Goal: Information Seeking & Learning: Find specific fact

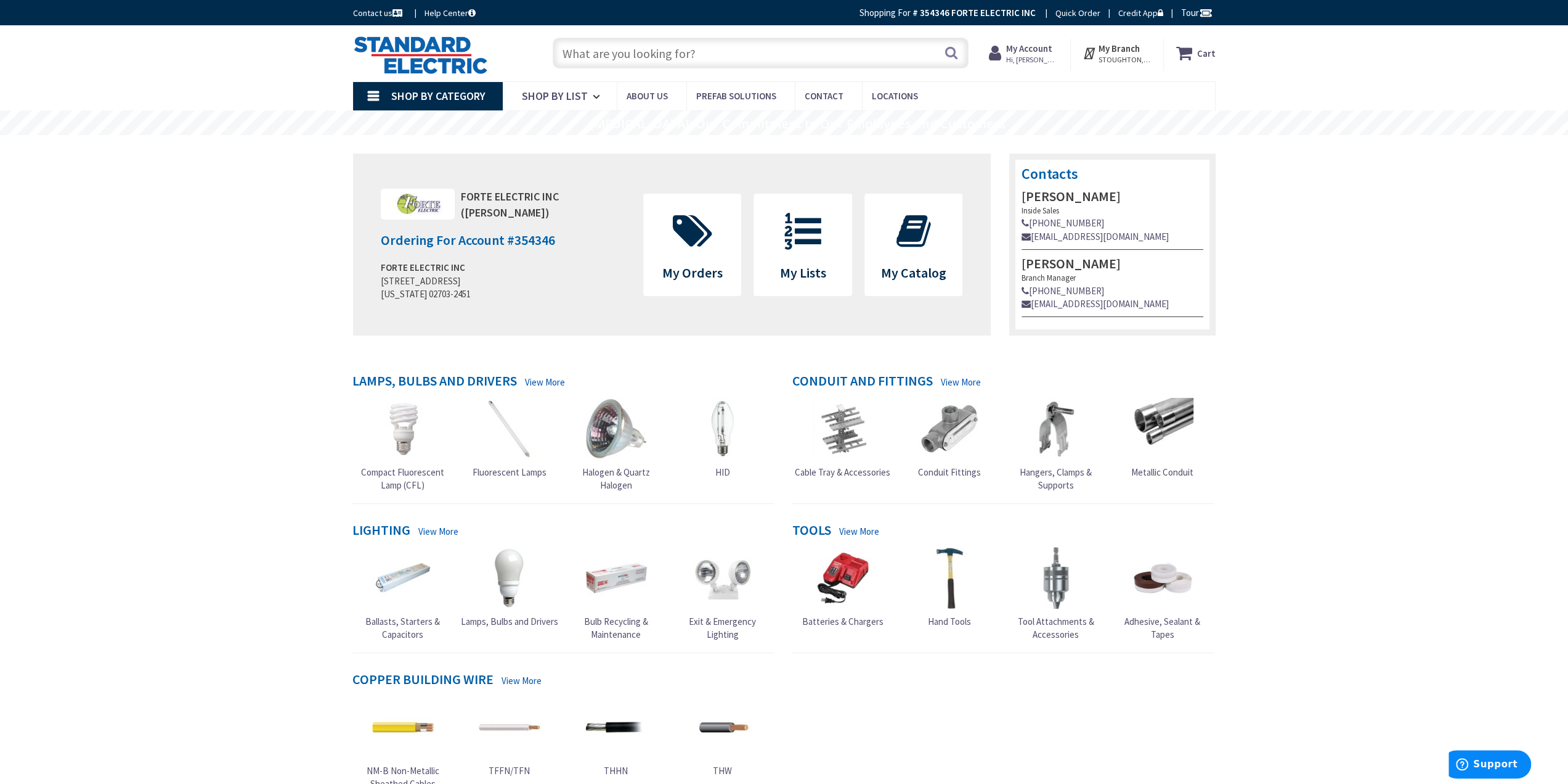
click at [660, 49] on input "text" at bounding box center [760, 53] width 416 height 31
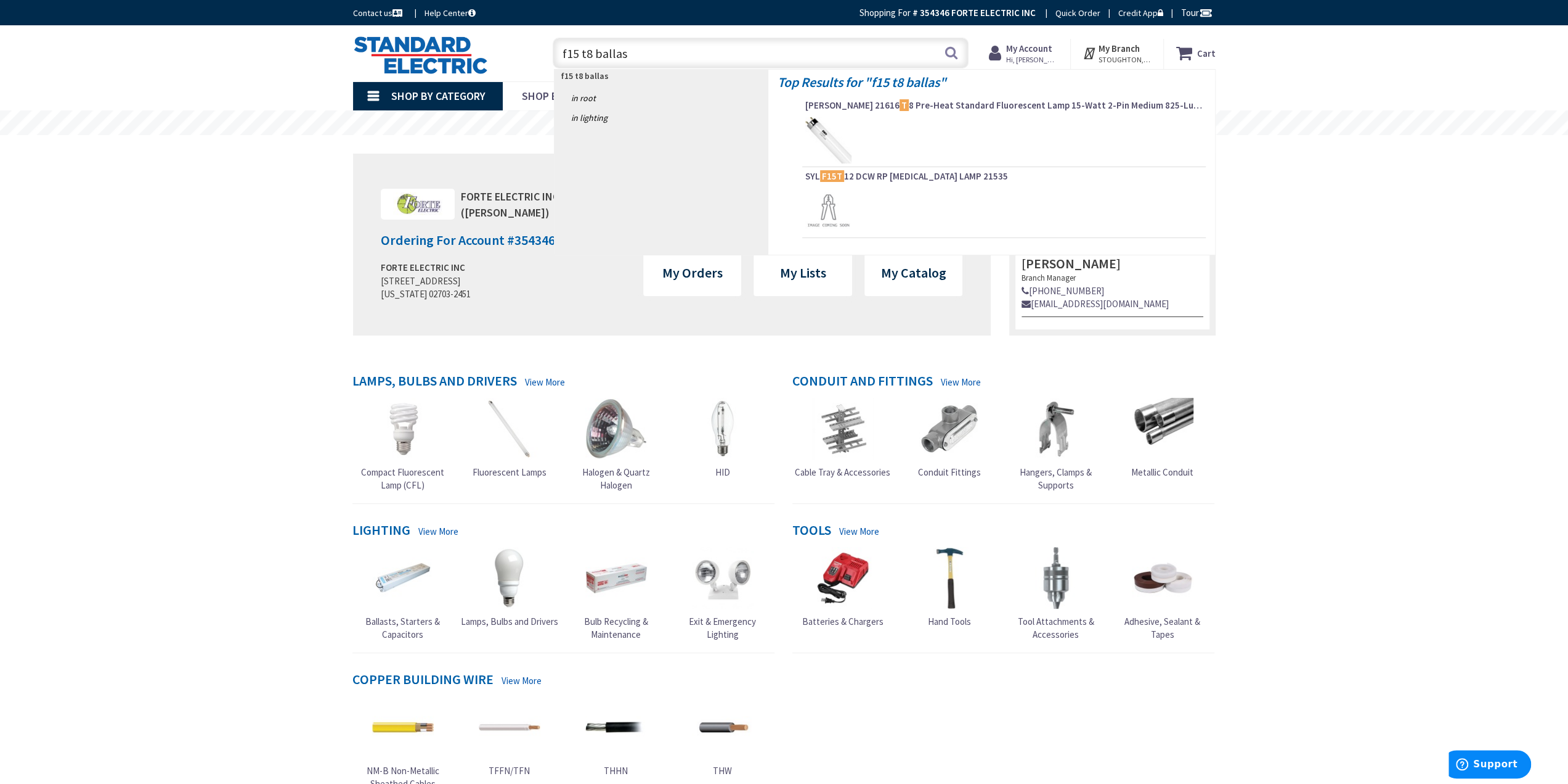
type input "f15 t8 ballast"
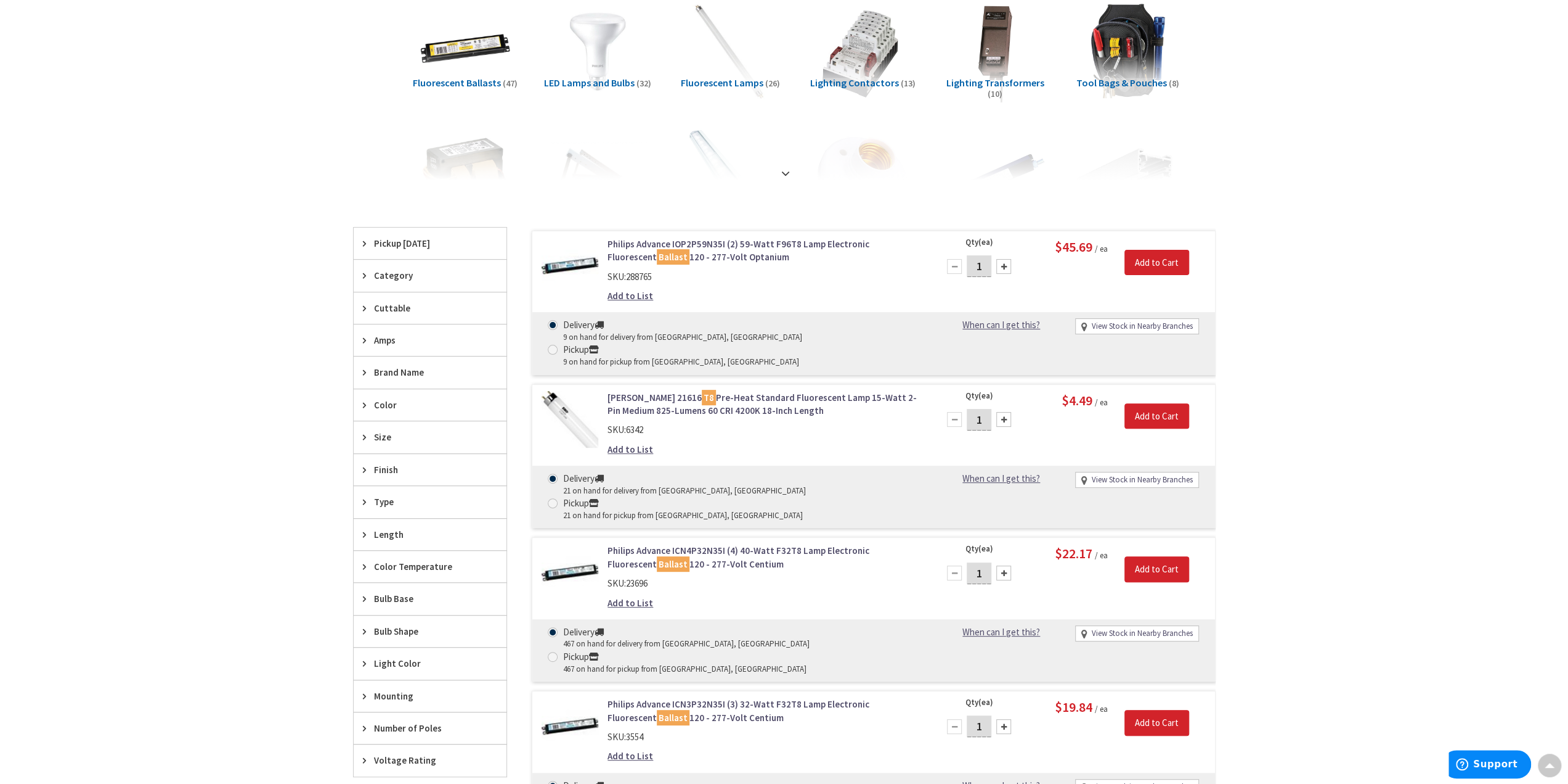
scroll to position [246, 0]
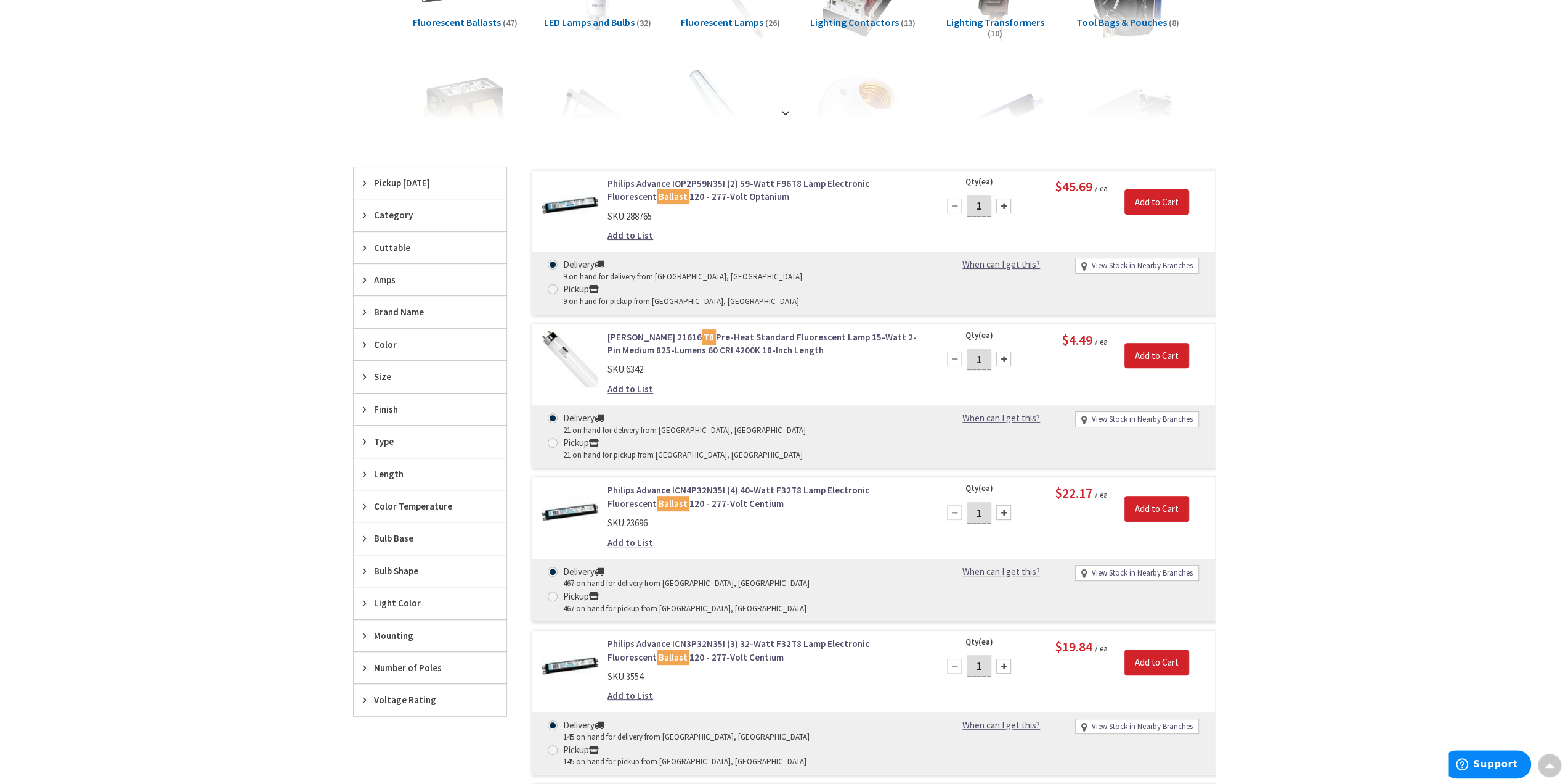
click at [390, 374] on span "Size" at bounding box center [424, 376] width 100 height 13
click at [396, 370] on span "Size" at bounding box center [424, 376] width 100 height 13
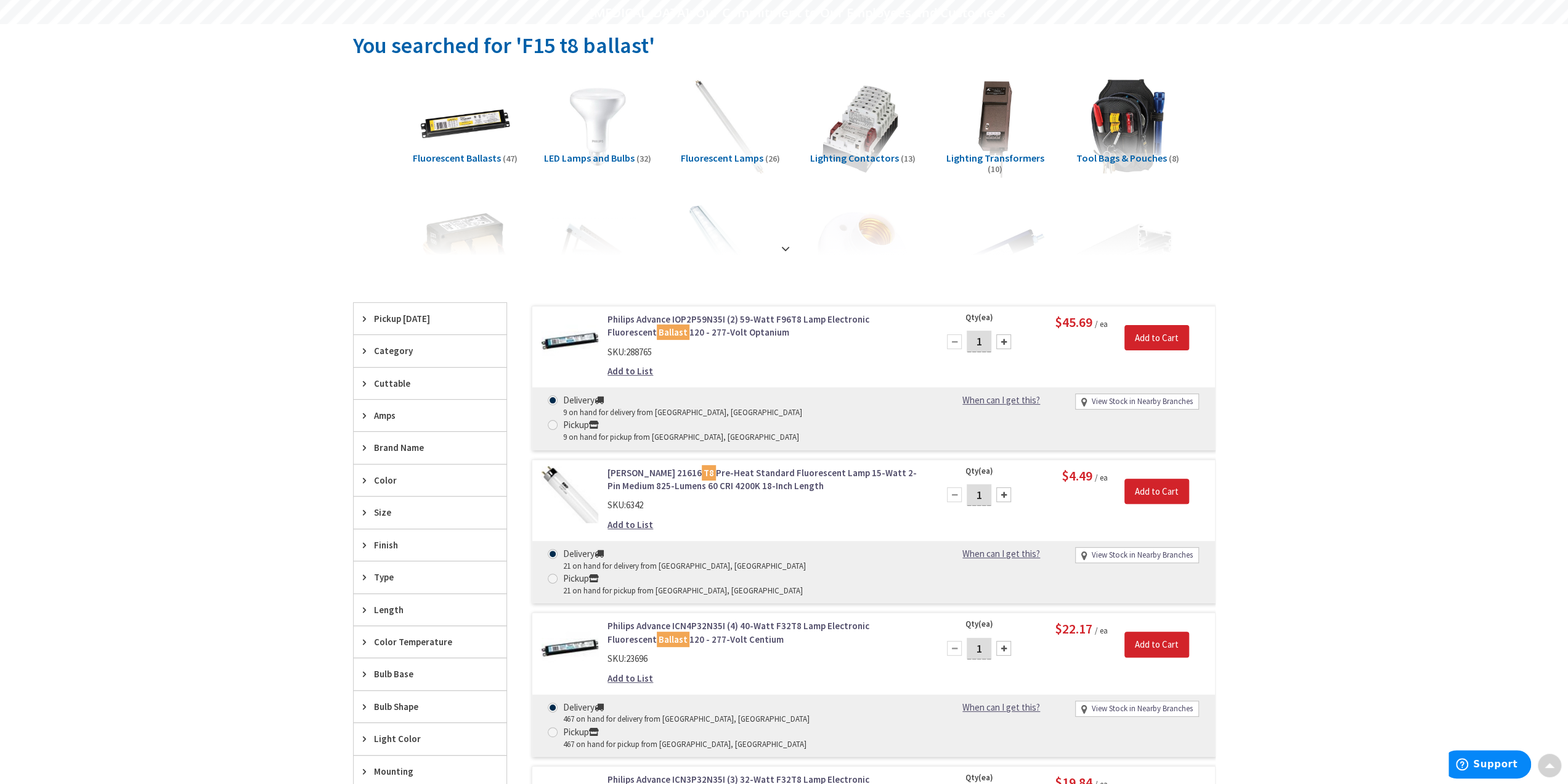
scroll to position [0, 0]
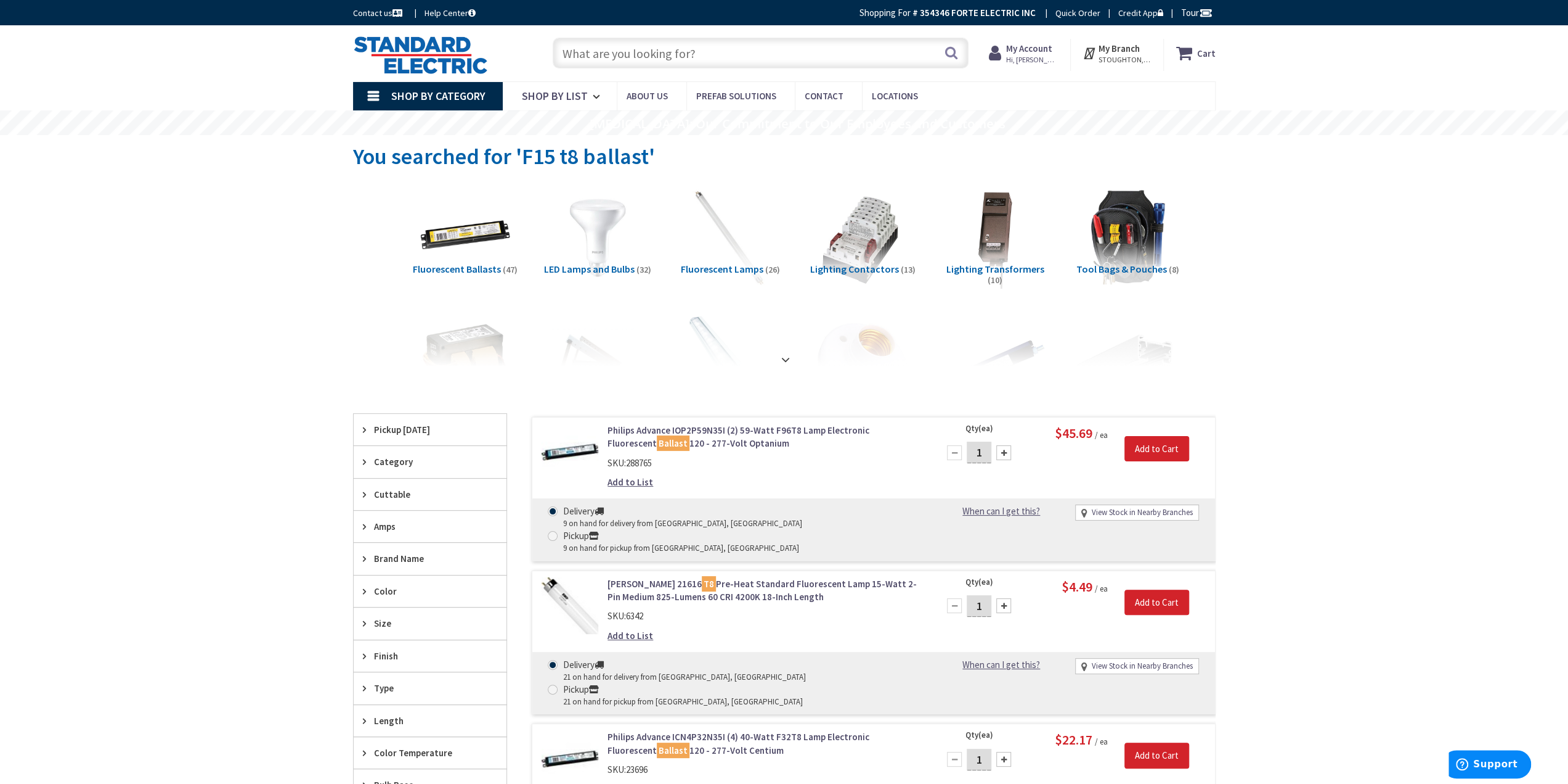
click at [655, 57] on input "text" at bounding box center [760, 53] width 416 height 31
click at [617, 65] on input "text" at bounding box center [760, 53] width 416 height 31
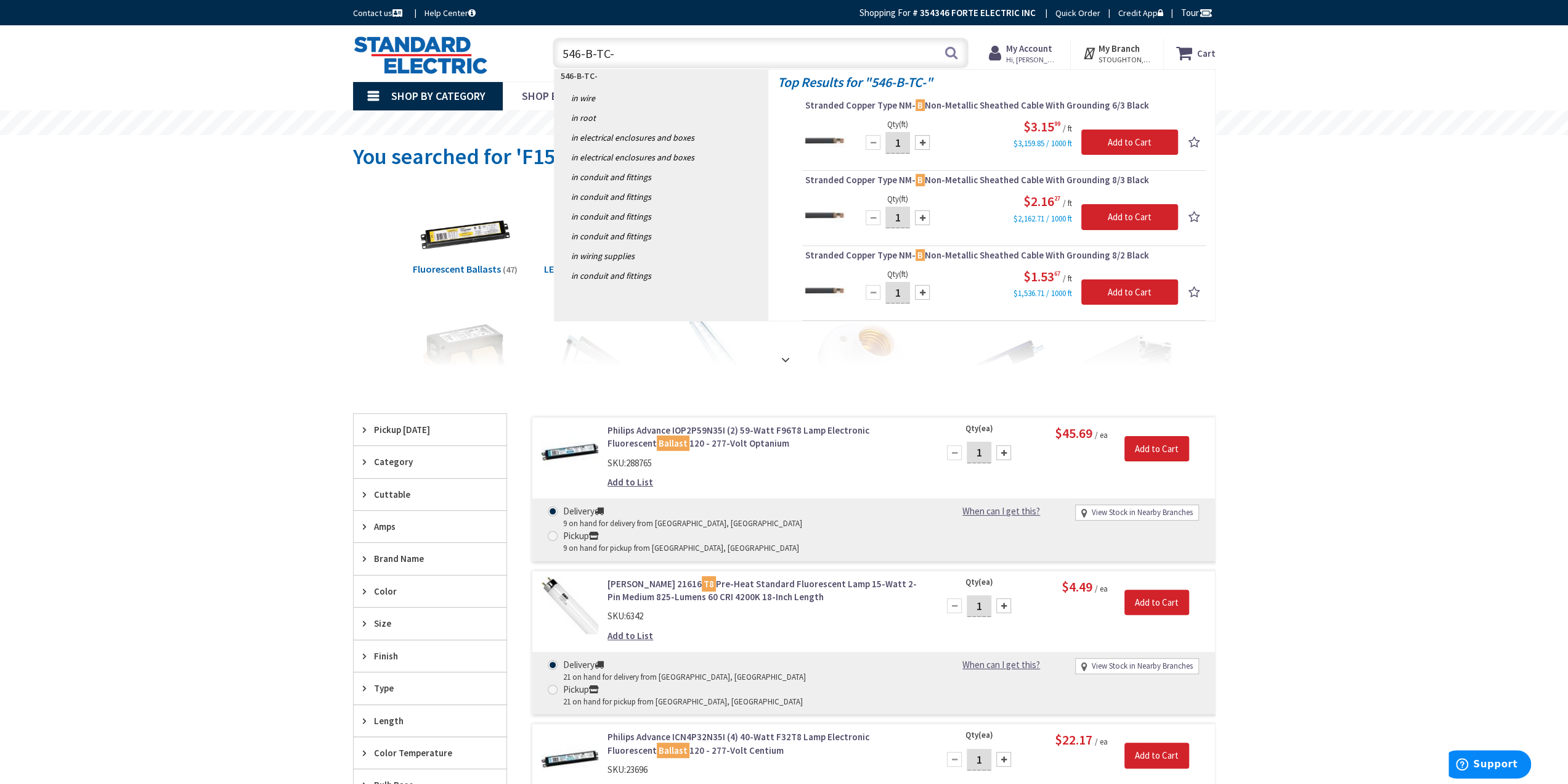
type input "546-B-TC-P"
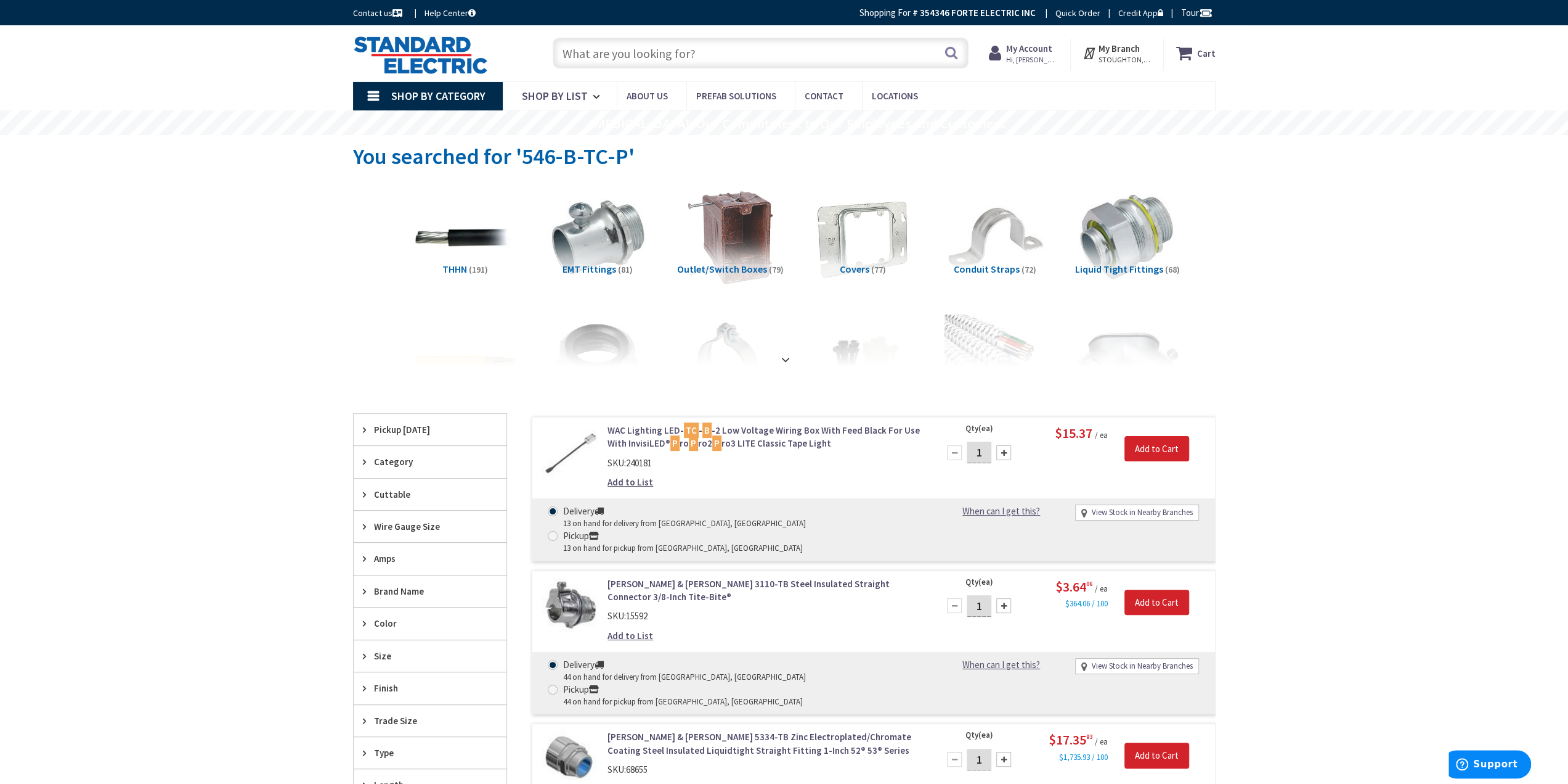
click at [669, 63] on input "text" at bounding box center [760, 53] width 416 height 31
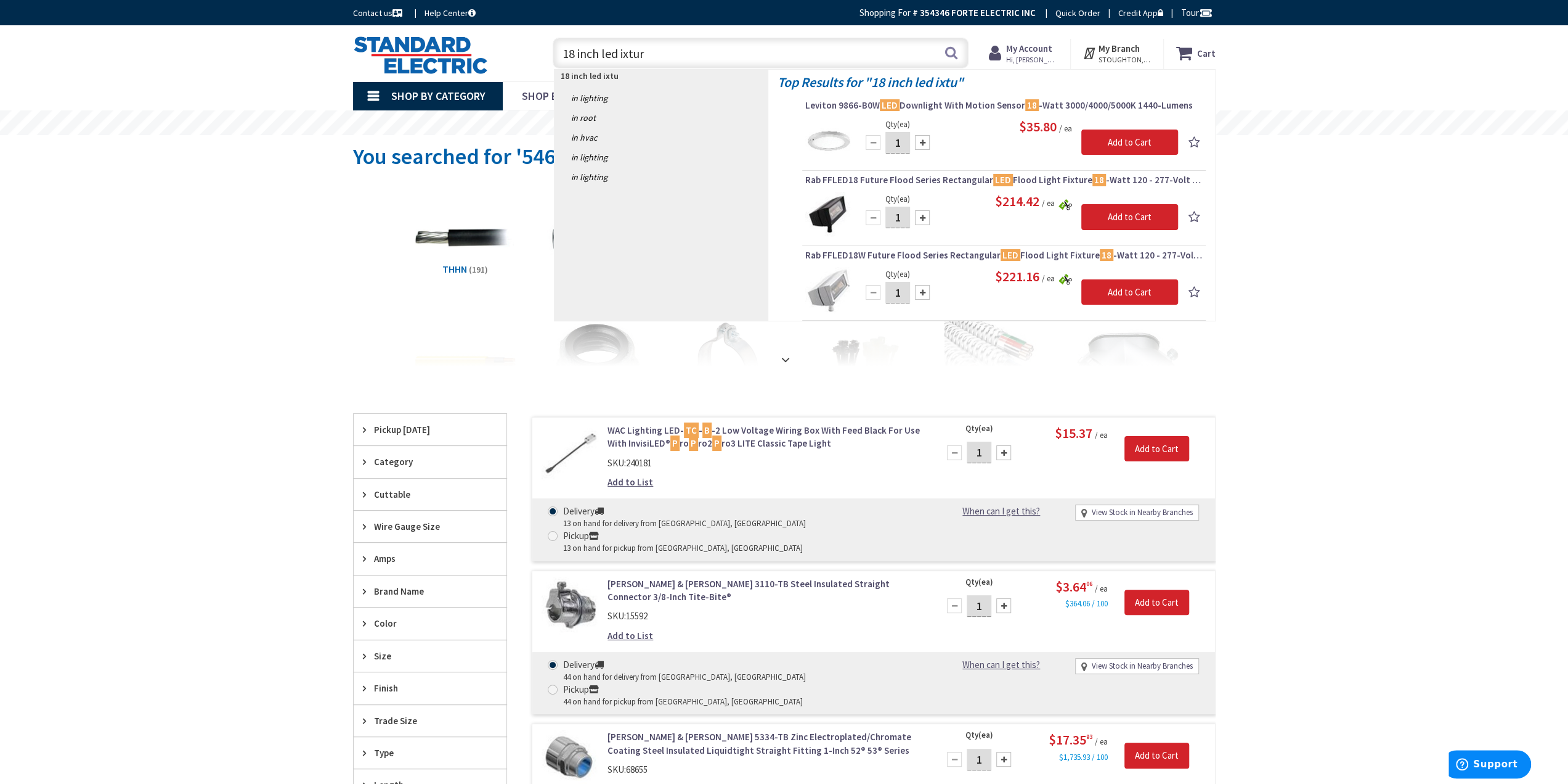
type input "18 inch led ixture"
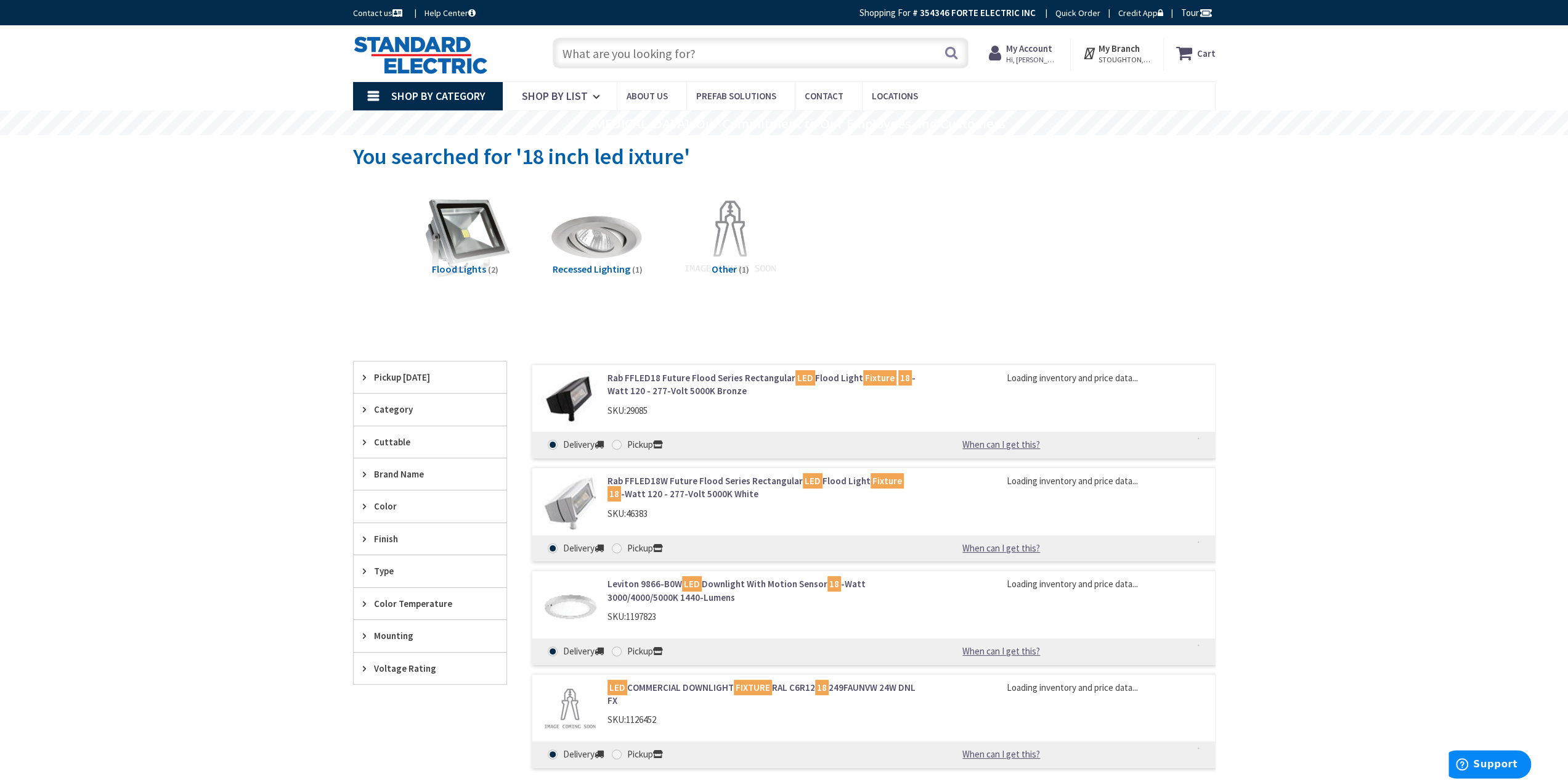
click at [703, 54] on input "text" at bounding box center [760, 53] width 416 height 31
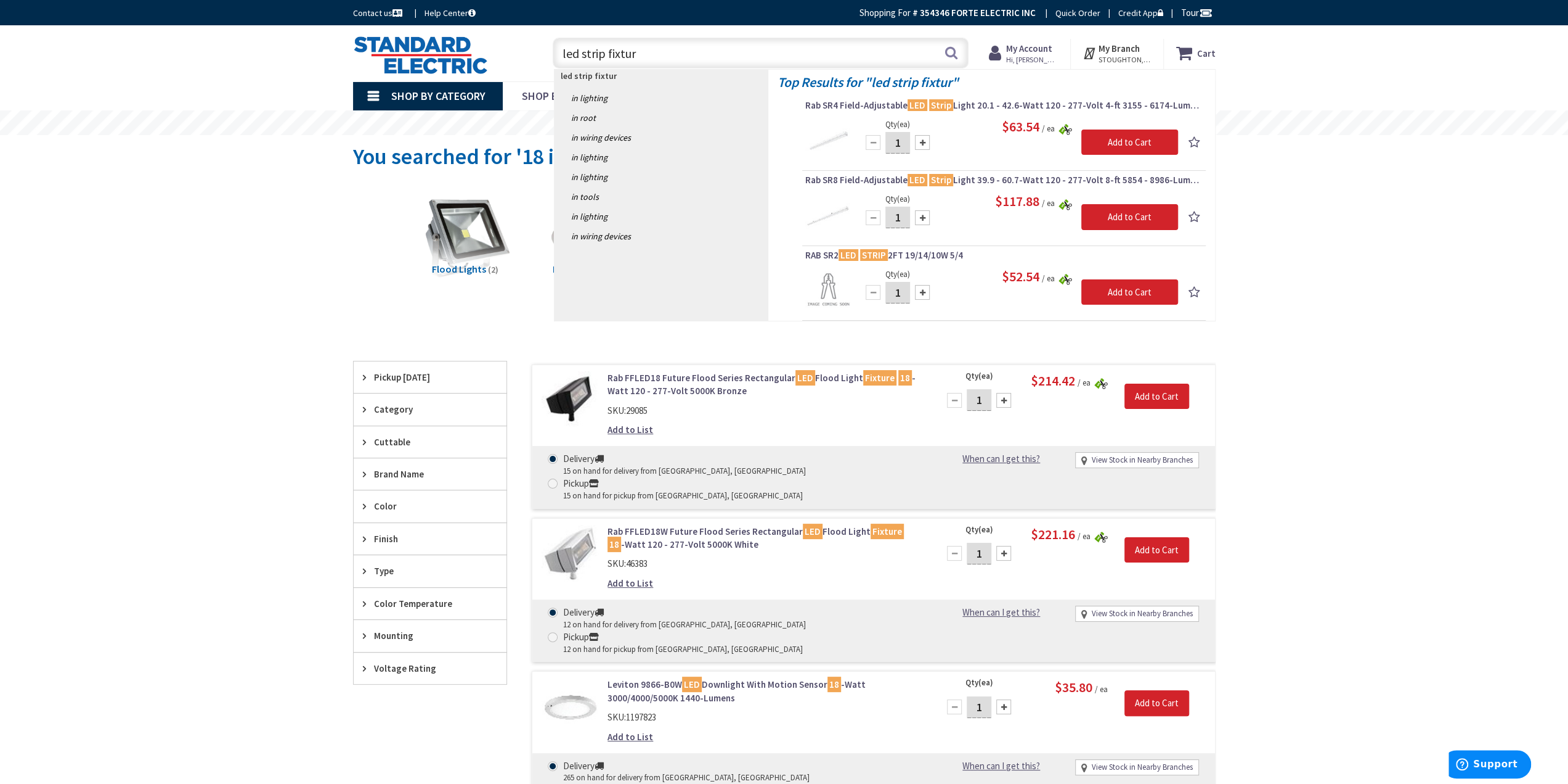
type input "led strip fixture"
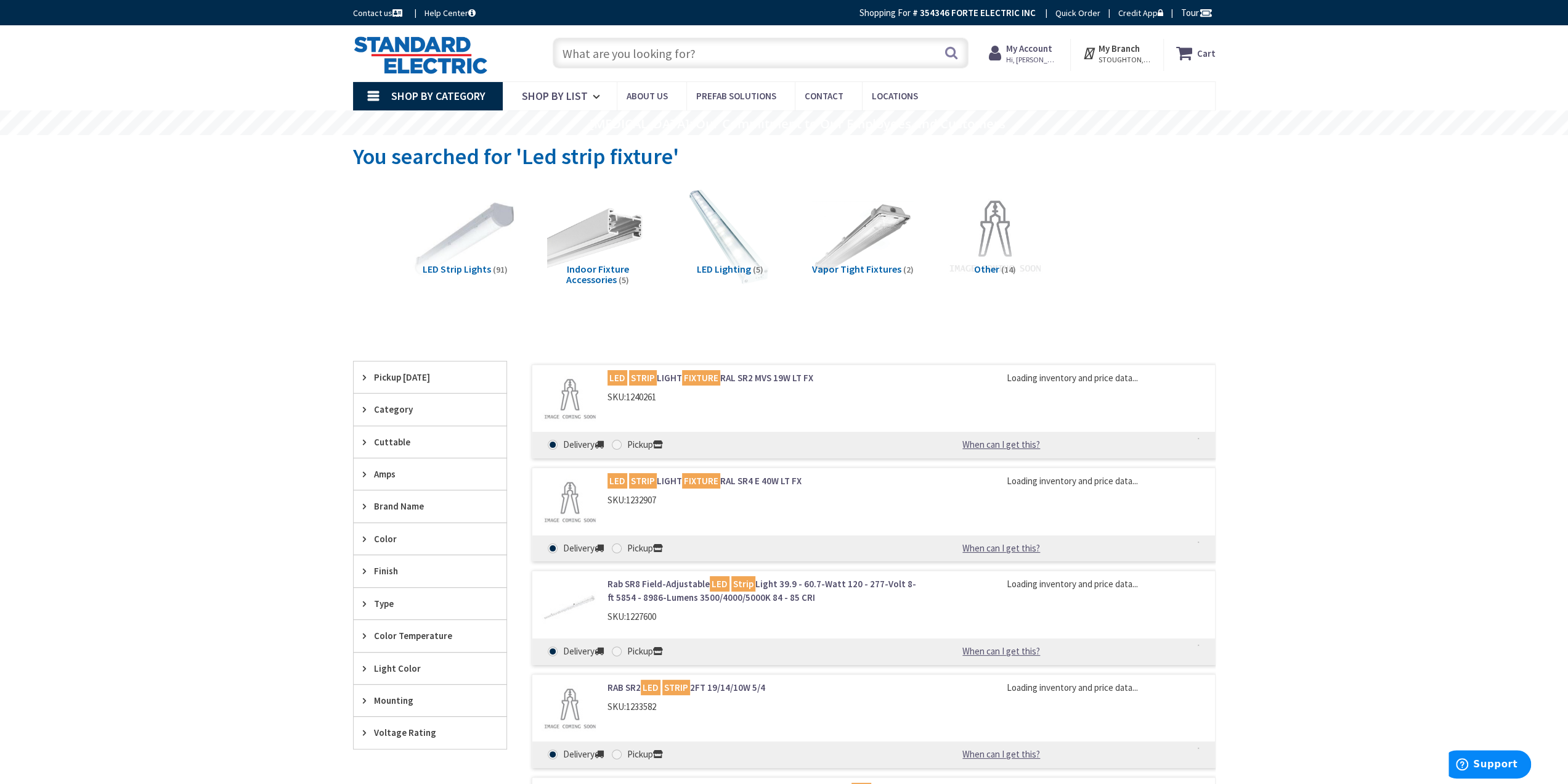
click at [459, 260] on img at bounding box center [465, 238] width 112 height 112
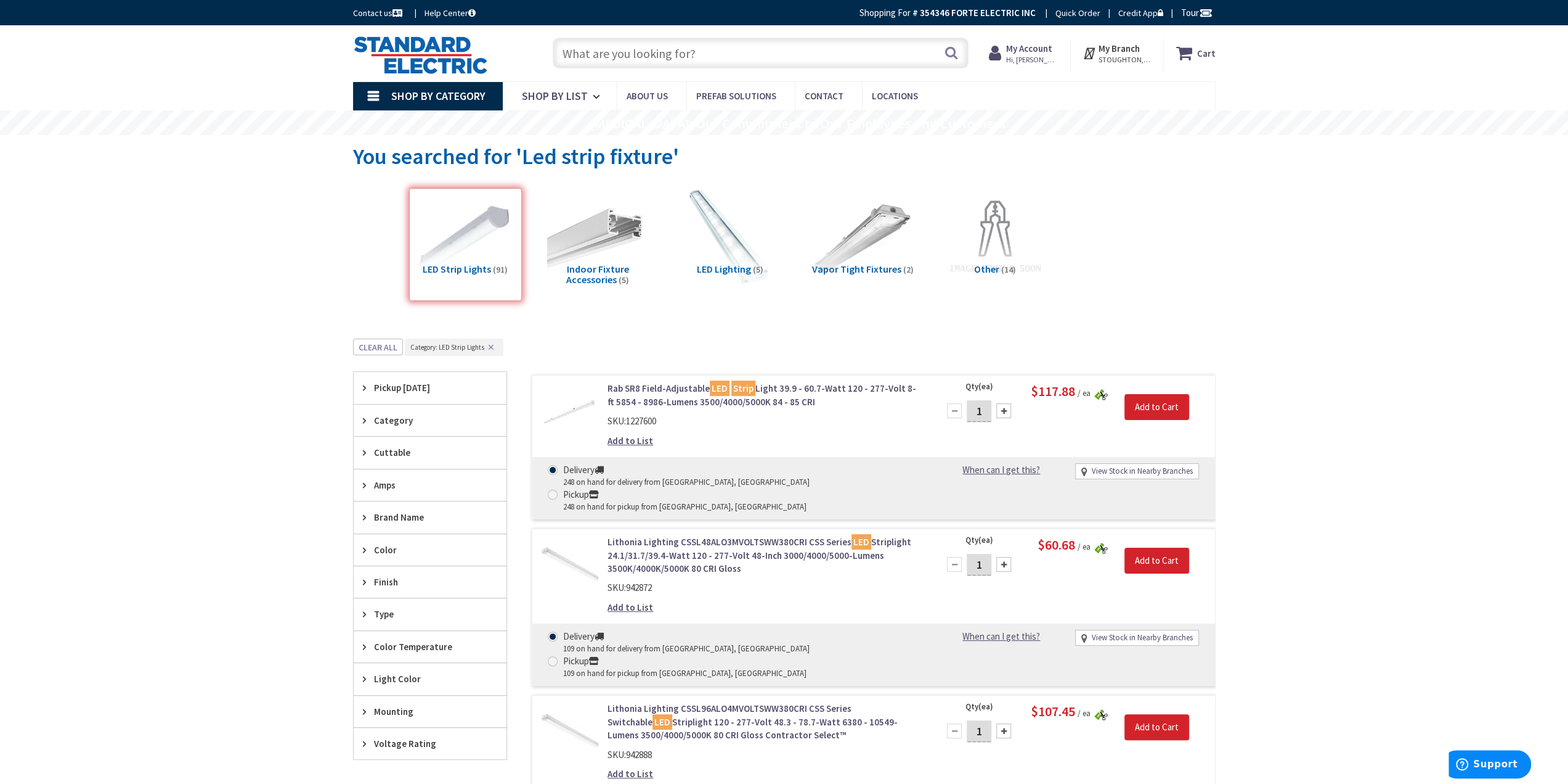
click at [608, 56] on input "text" at bounding box center [760, 53] width 416 height 31
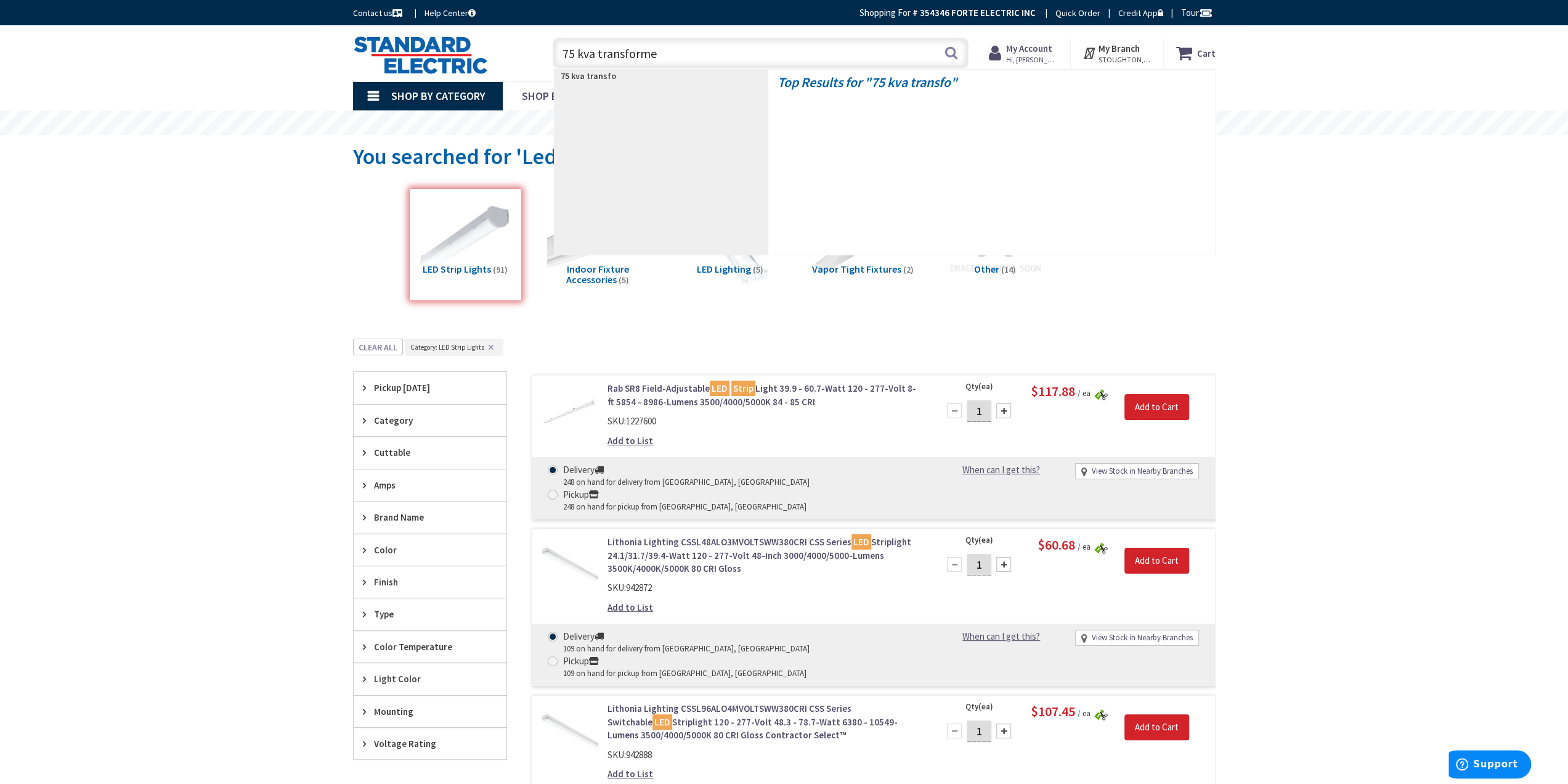
type input "75 kva transformer"
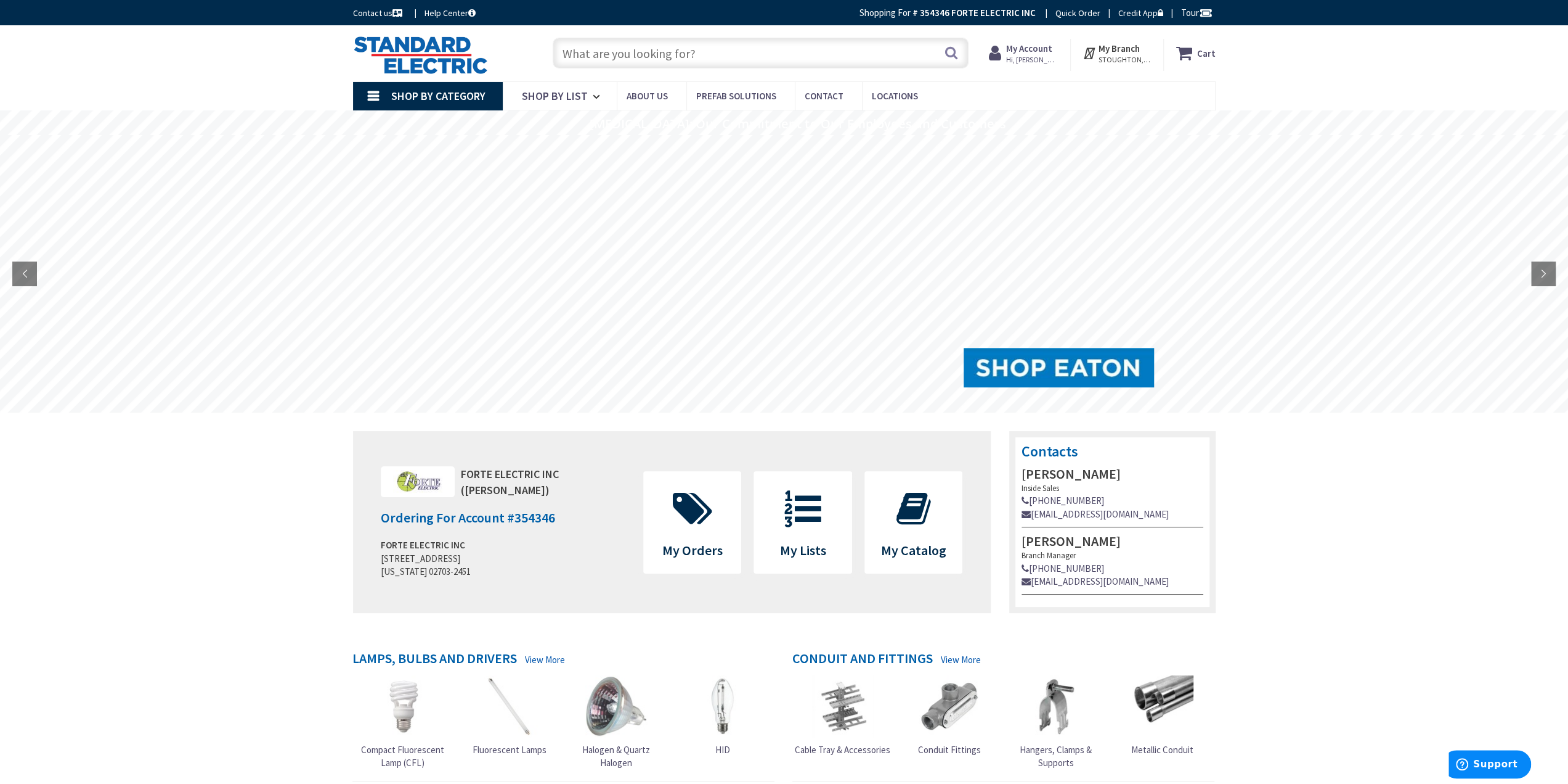
click at [685, 54] on input "text" at bounding box center [760, 53] width 416 height 31
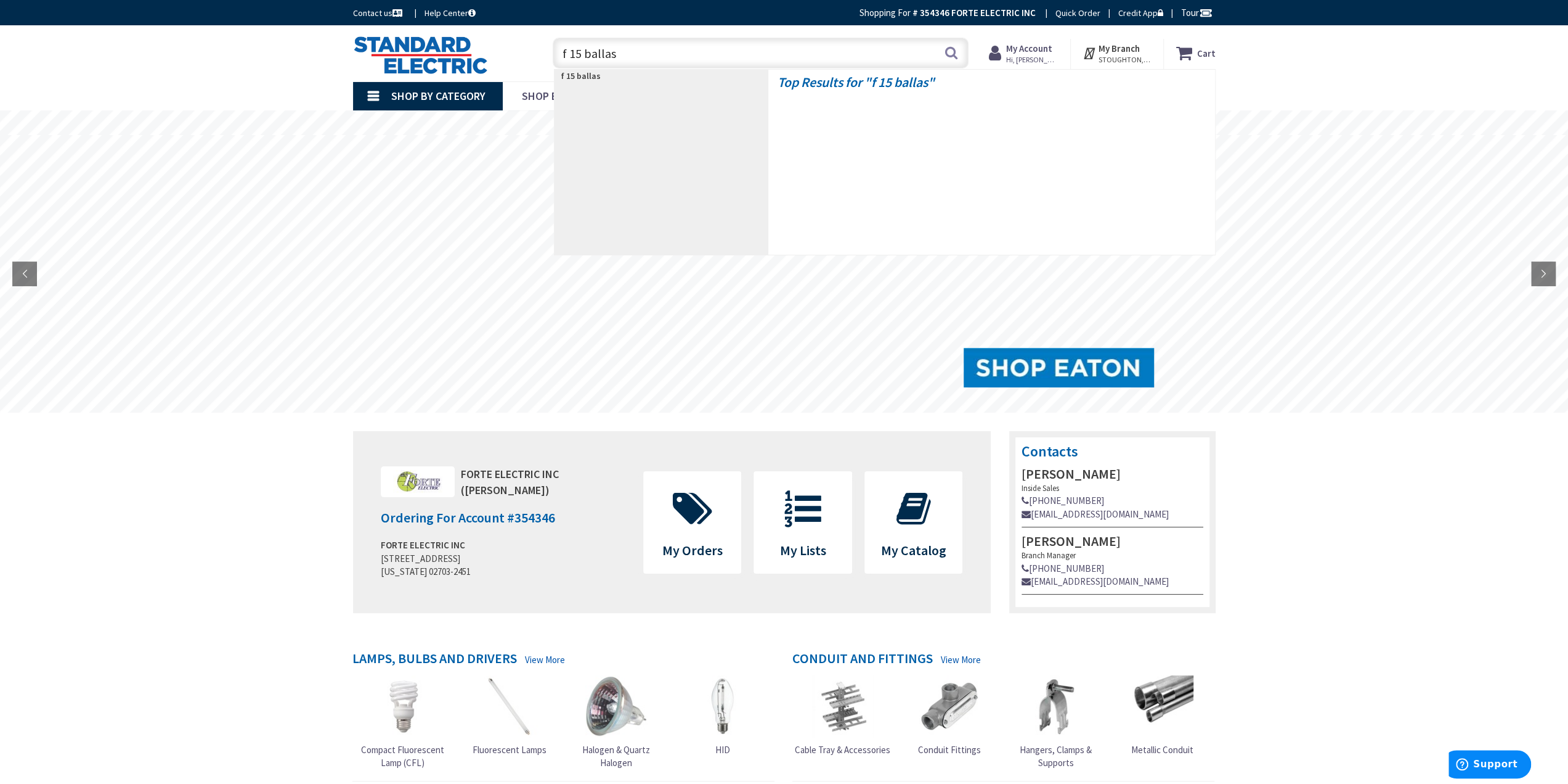
type input "f 15 ballast"
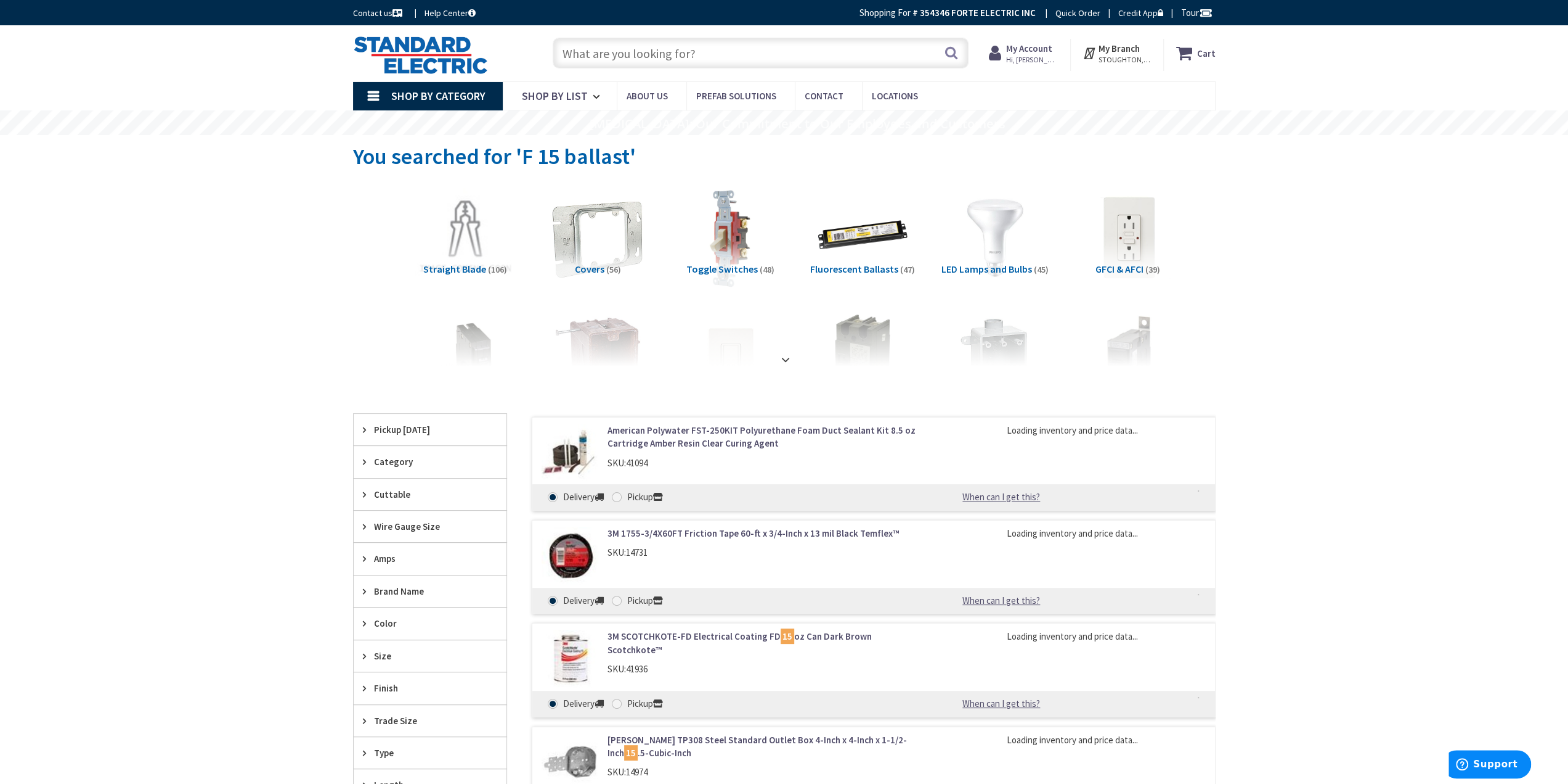
click at [883, 264] on span "Fluorescent Ballasts" at bounding box center [855, 268] width 88 height 13
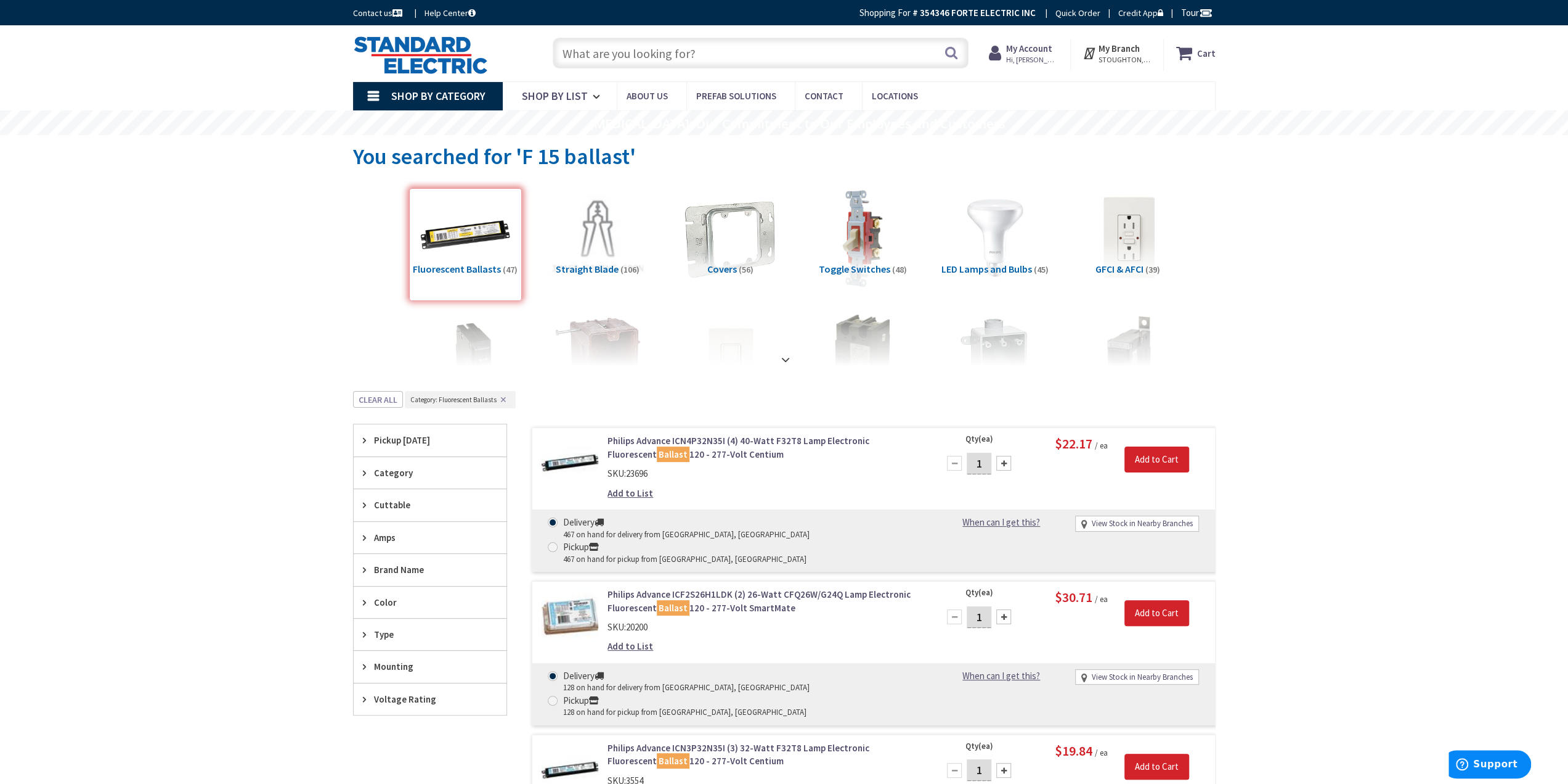
click at [634, 57] on input "text" at bounding box center [760, 53] width 416 height 31
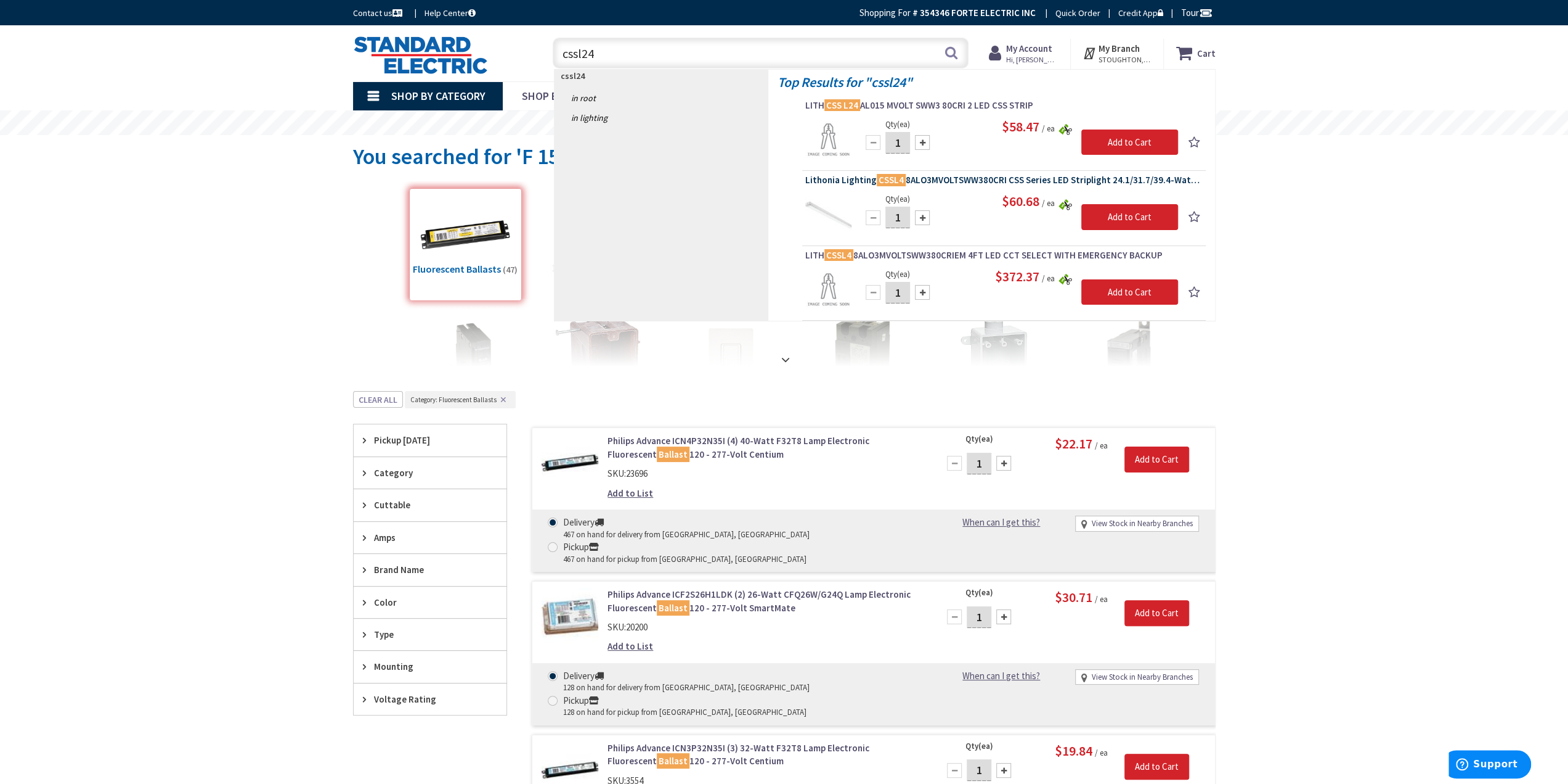
type input "cssl24"
click at [965, 177] on span "Lithonia Lighting CSSL4 8ALO3MVOLTSWW380CRI CSS Series LED Striplight 24.1/31.7…" at bounding box center [1004, 180] width 397 height 13
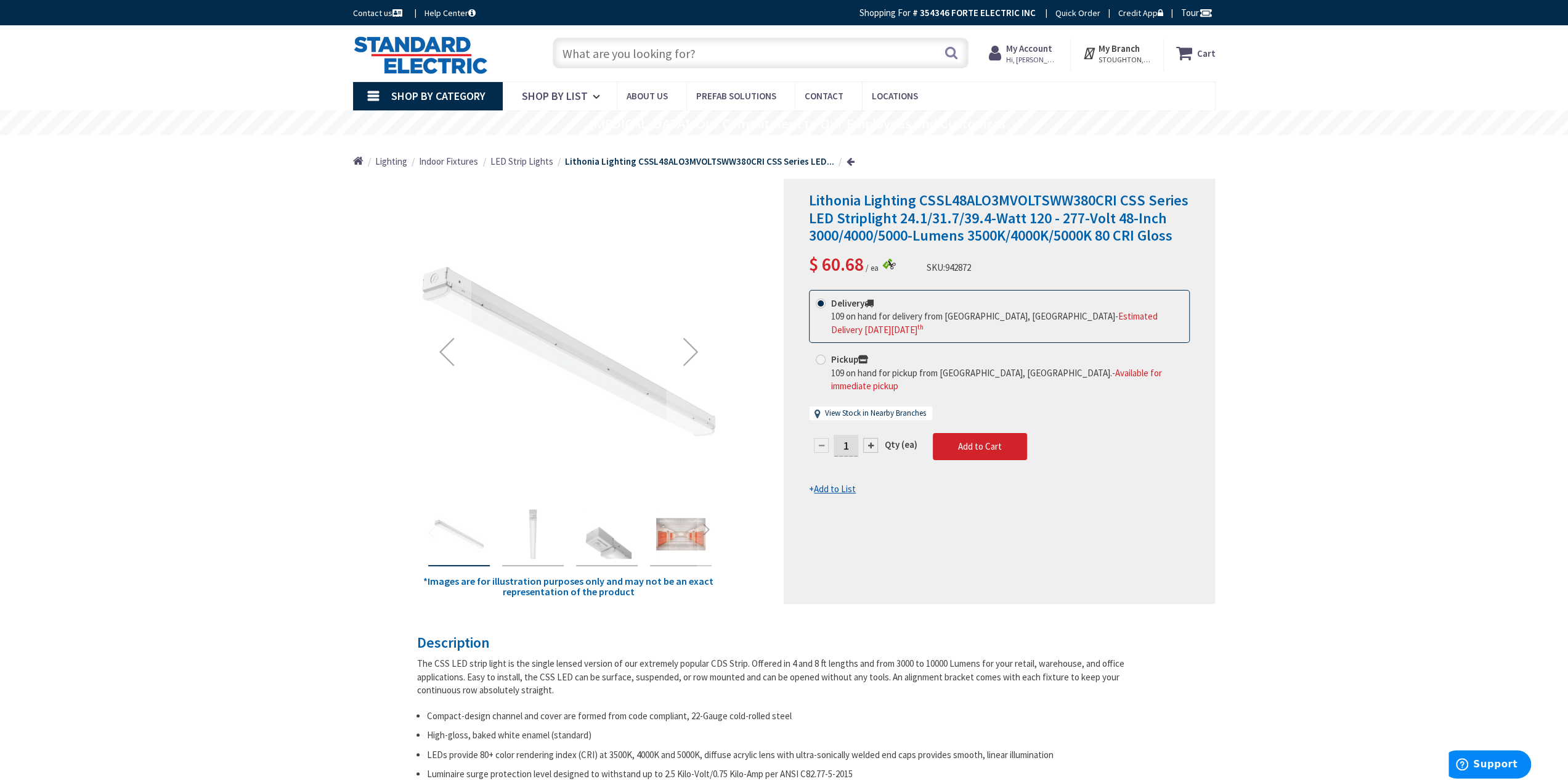
click at [749, 60] on input "text" at bounding box center [760, 53] width 416 height 31
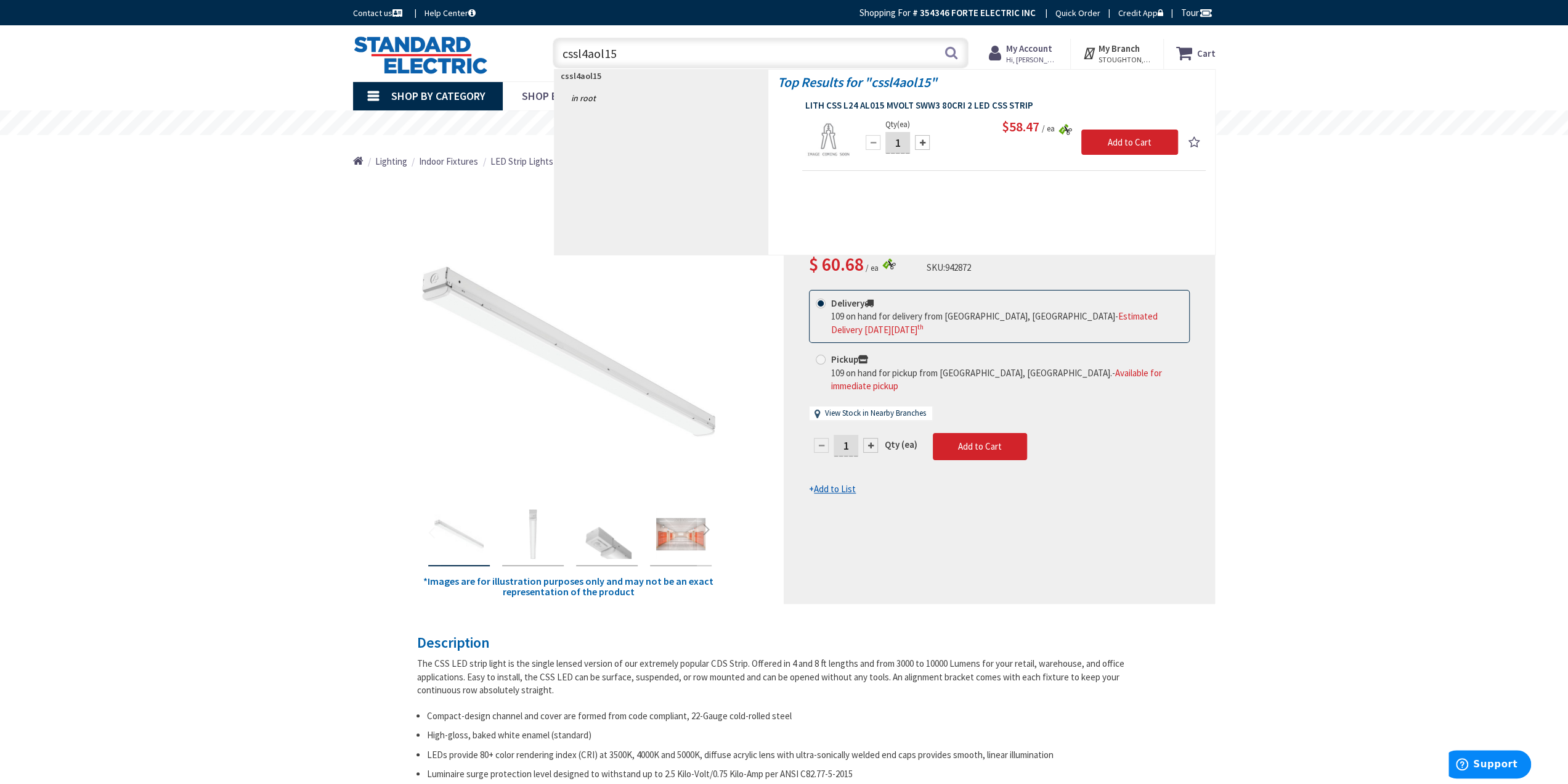
type input "cssl4aol15"
click at [878, 100] on span "LITH CSS L24 AL015 MVOLT SWW3 80CRI 2 LED CSS STRIP" at bounding box center [1004, 105] width 397 height 13
click at [872, 104] on span "LITH CSS L24 AL015 MVOLT SWW3 80CRI 2 LED CSS STRIP" at bounding box center [1004, 105] width 397 height 13
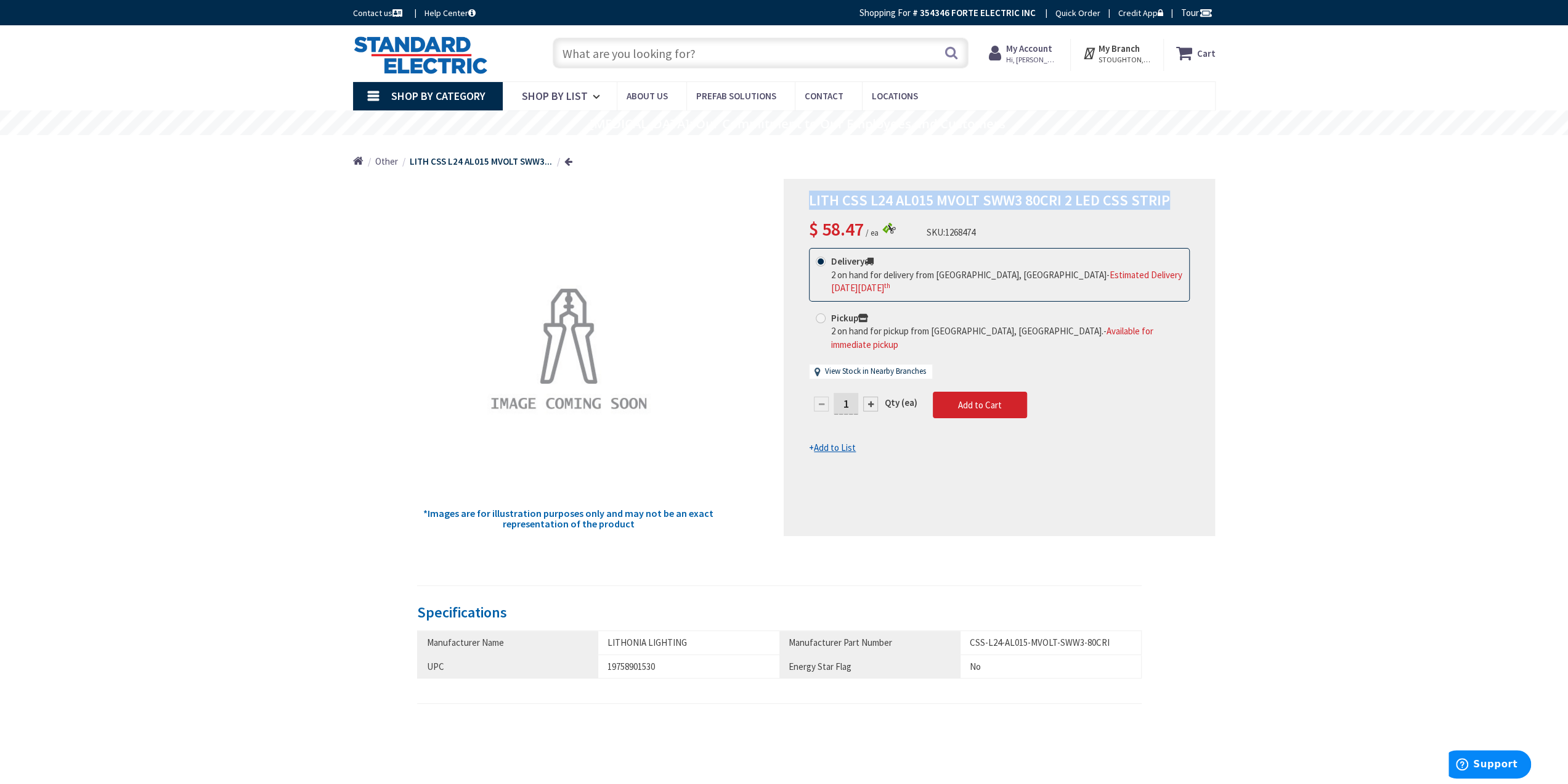
drag, startPoint x: 808, startPoint y: 195, endPoint x: 1163, endPoint y: 199, distance: 355.0
click at [1163, 199] on div "LITH CSS L24 AL015 MVOLT SWW3 80CRI 2 LED CSS STRIP $ 58.47 / ea SKU: 1268474 T…" at bounding box center [999, 357] width 432 height 357
copy span "LITH CSS L24 AL015 MVOLT SWW3 80CRI 2 LED CSS STRIP"
